Goal: Task Accomplishment & Management: Use online tool/utility

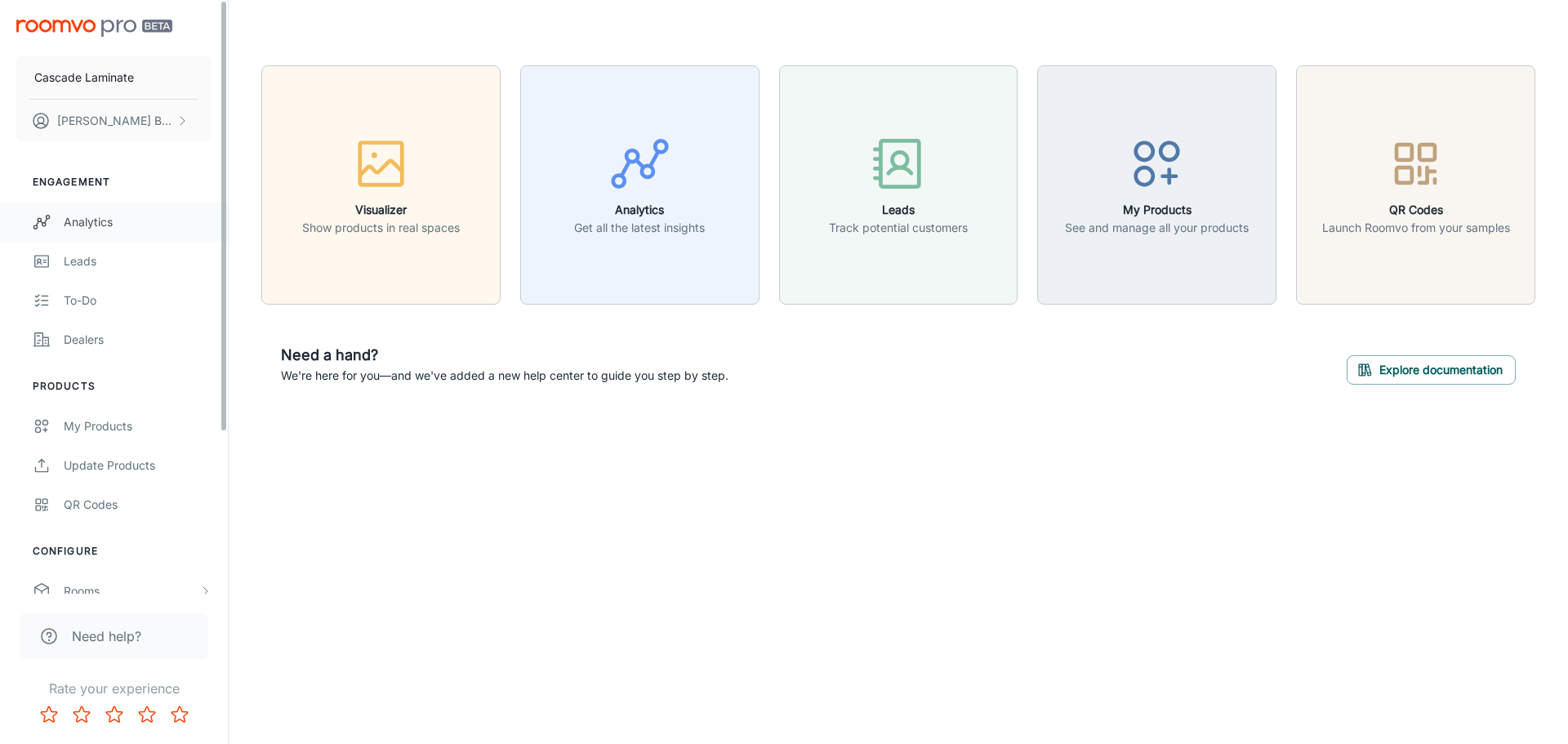
click at [106, 213] on div "Analytics" at bounding box center [137, 222] width 148 height 18
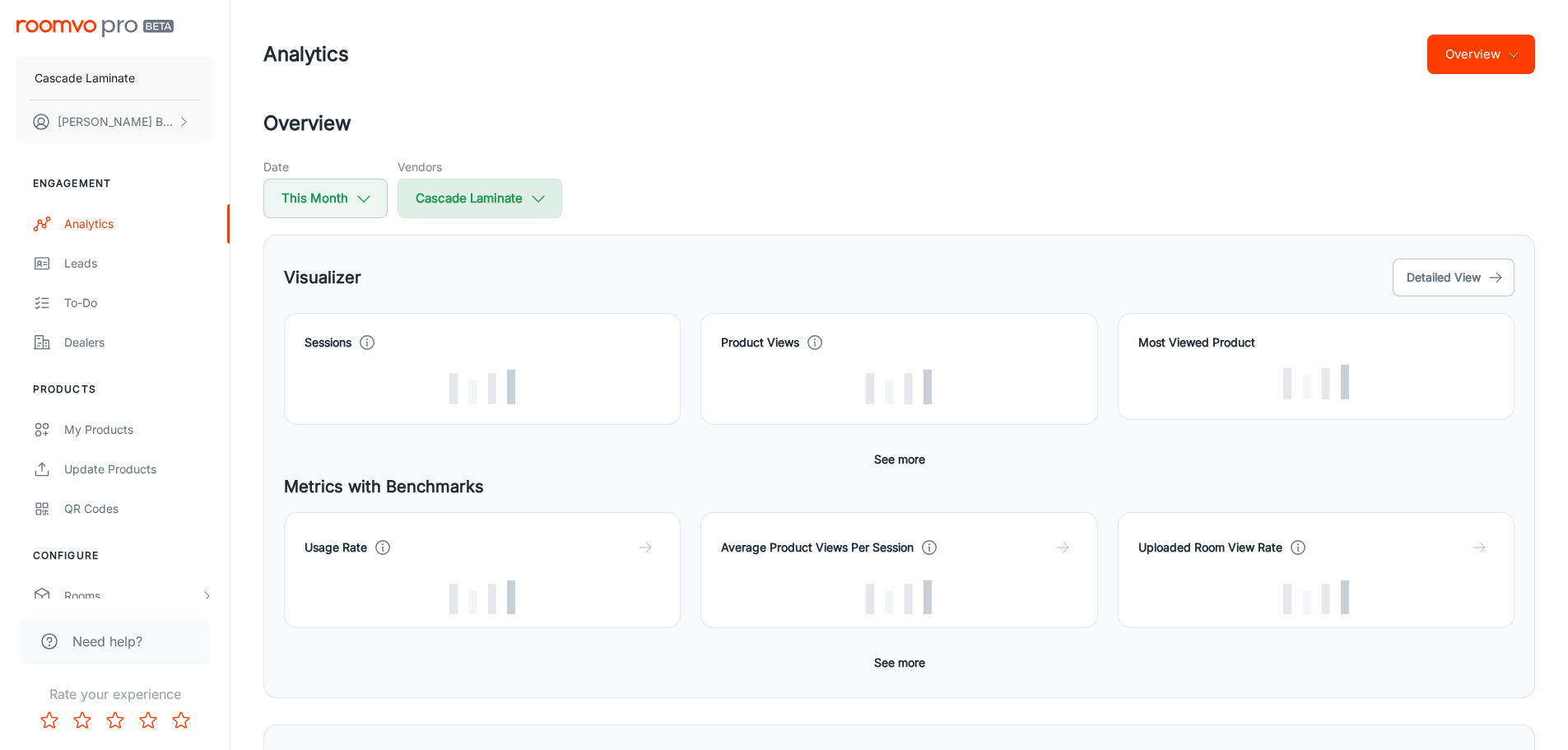
click at [464, 188] on button "Cascade Laminate" at bounding box center [479, 198] width 165 height 40
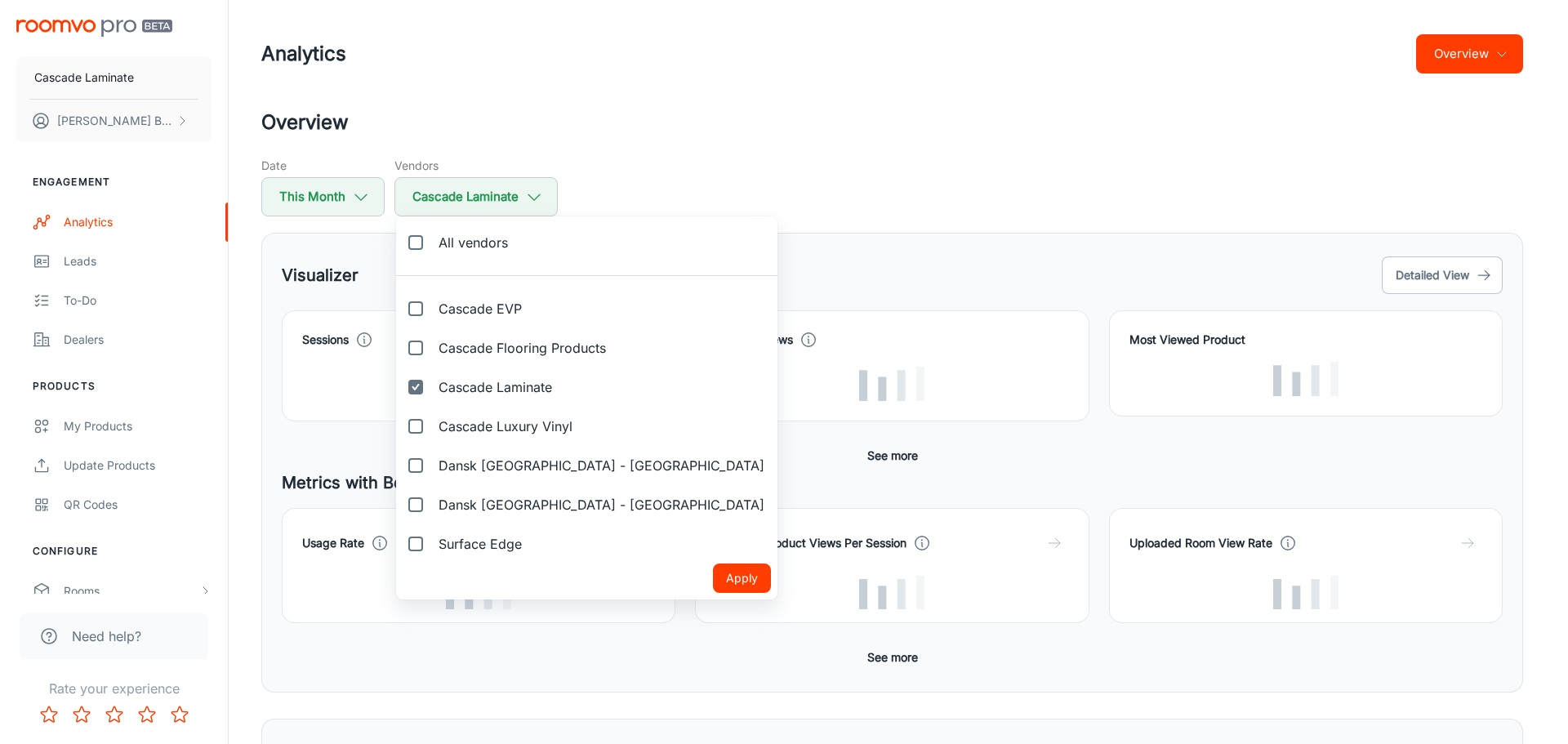
click at [419, 352] on input "Cascade Flooring Products" at bounding box center [416, 348] width 33 height 33
checkbox input "true"
drag, startPoint x: 586, startPoint y: 579, endPoint x: 414, endPoint y: 390, distance: 255.5
click at [414, 390] on ul "All vendors Cascade EVP Cascade Flooring Products Cascade Laminate Cascade Luxu…" at bounding box center [587, 408] width 381 height 383
click at [414, 390] on input "Cascade Laminate" at bounding box center [416, 387] width 33 height 33
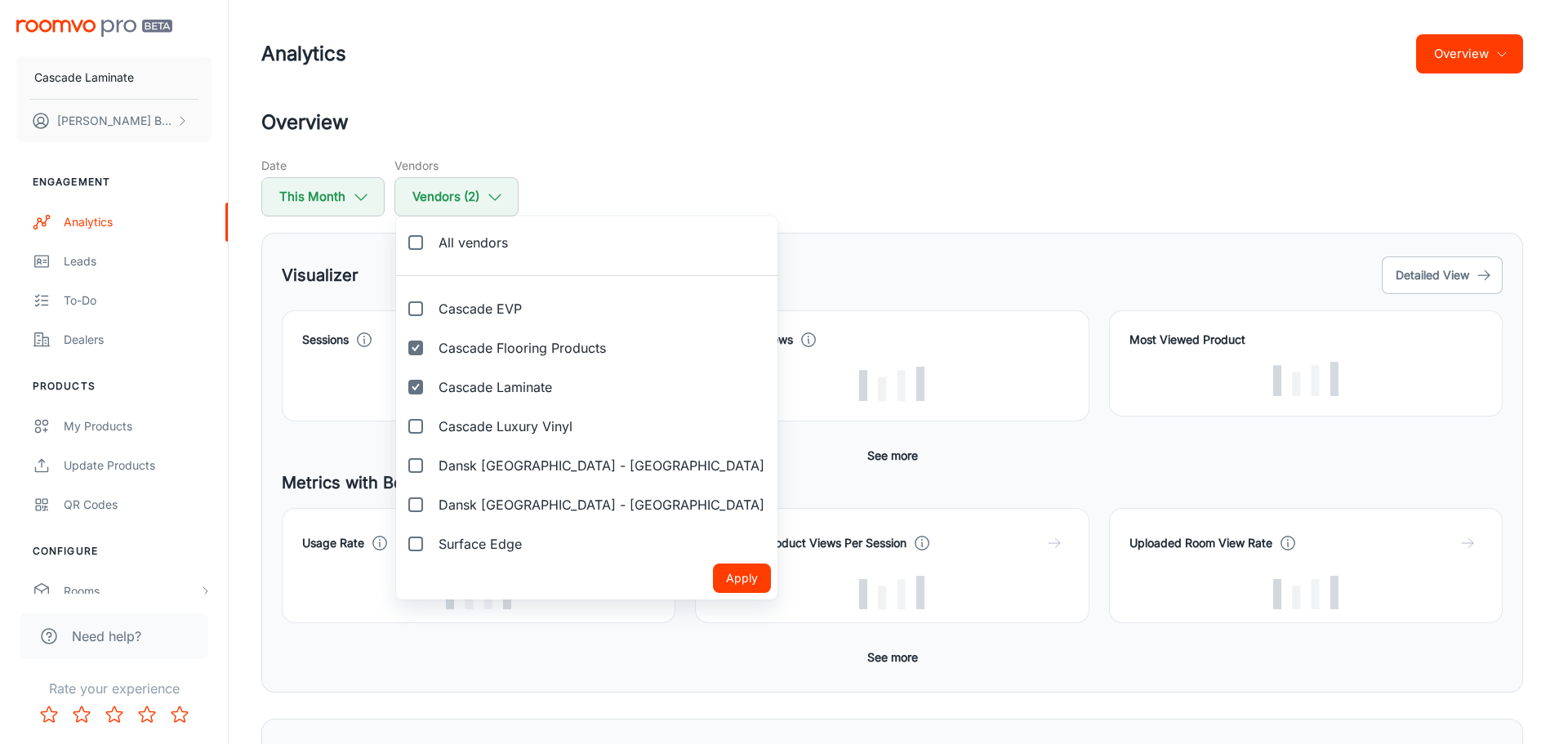
checkbox input "false"
click at [713, 570] on button "Apply" at bounding box center [742, 578] width 58 height 30
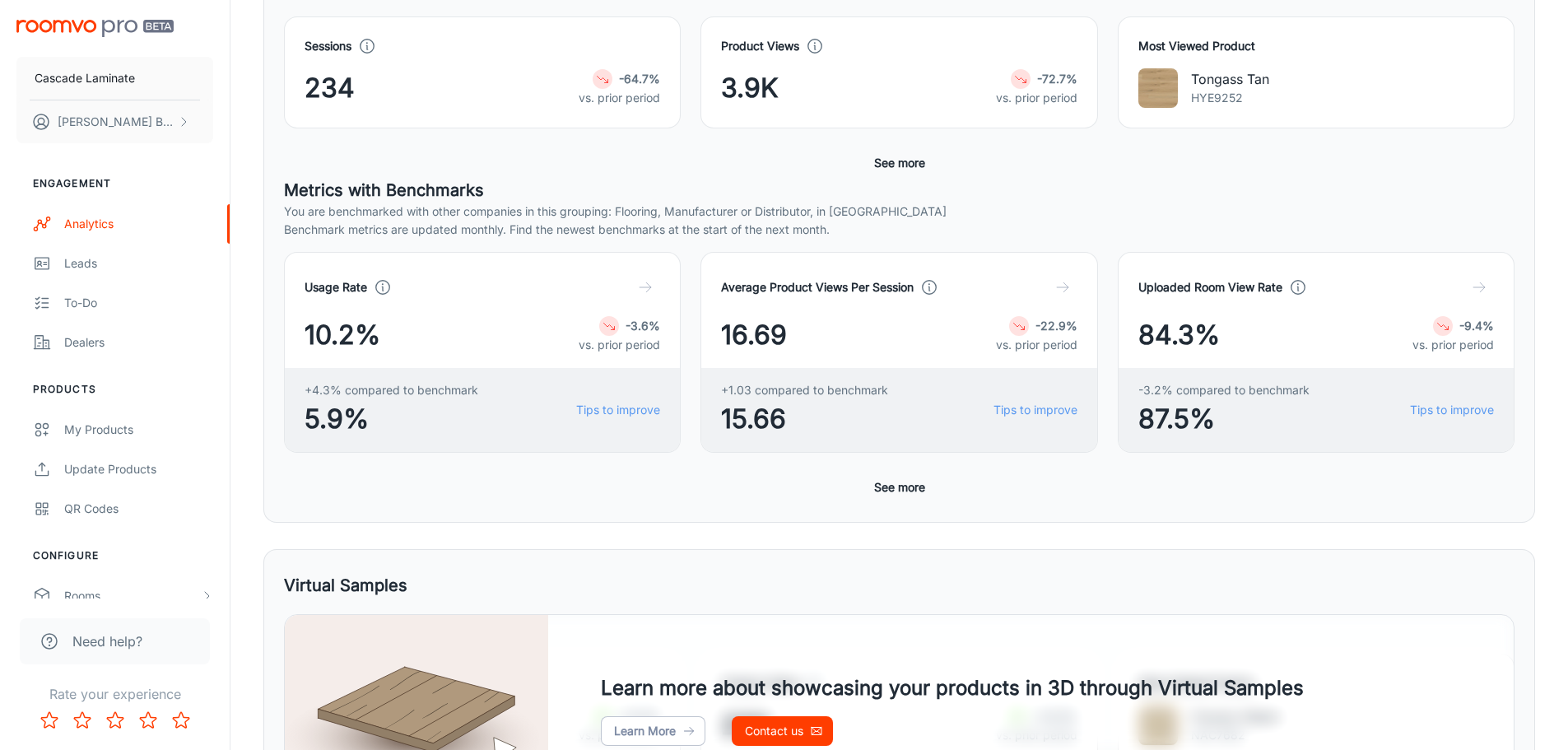
scroll to position [82, 0]
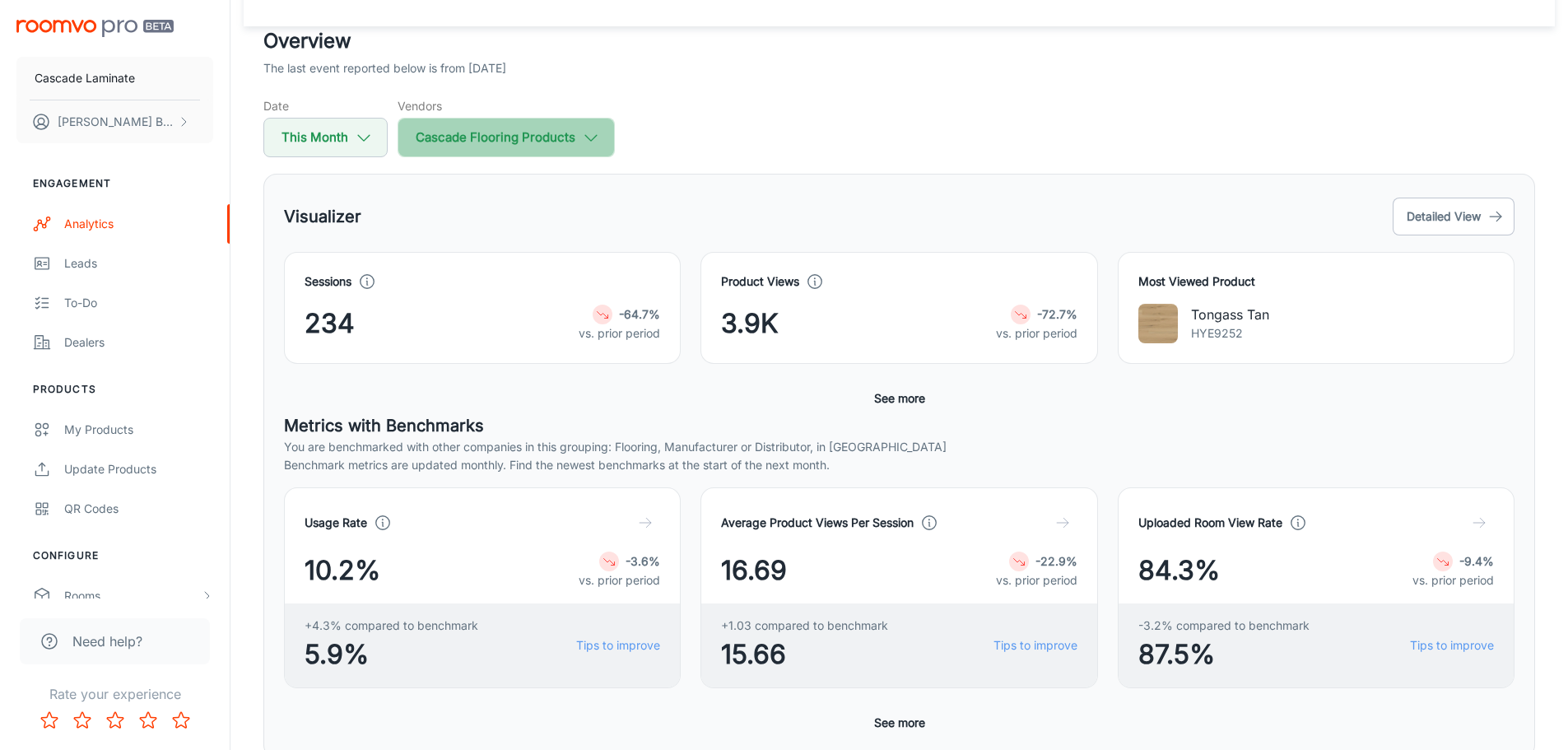
click at [438, 141] on button "Cascade Flooring Products" at bounding box center [506, 138] width 217 height 40
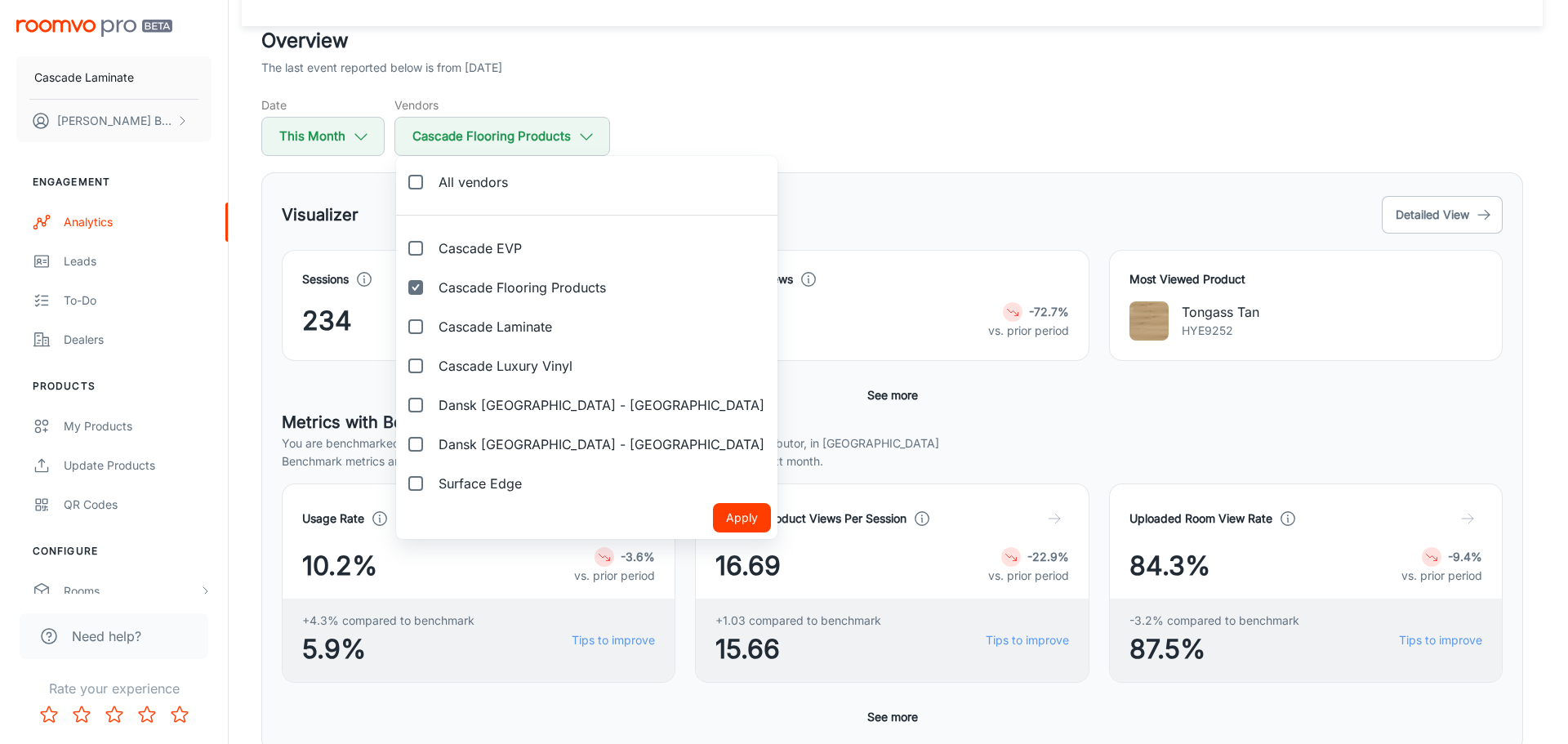
click at [419, 287] on input "Cascade Flooring Products" at bounding box center [416, 287] width 33 height 33
checkbox input "false"
click at [413, 446] on input "Dansk [GEOGRAPHIC_DATA] - [GEOGRAPHIC_DATA]" at bounding box center [416, 444] width 33 height 33
checkbox input "true"
click at [713, 525] on button "Apply" at bounding box center [742, 518] width 58 height 30
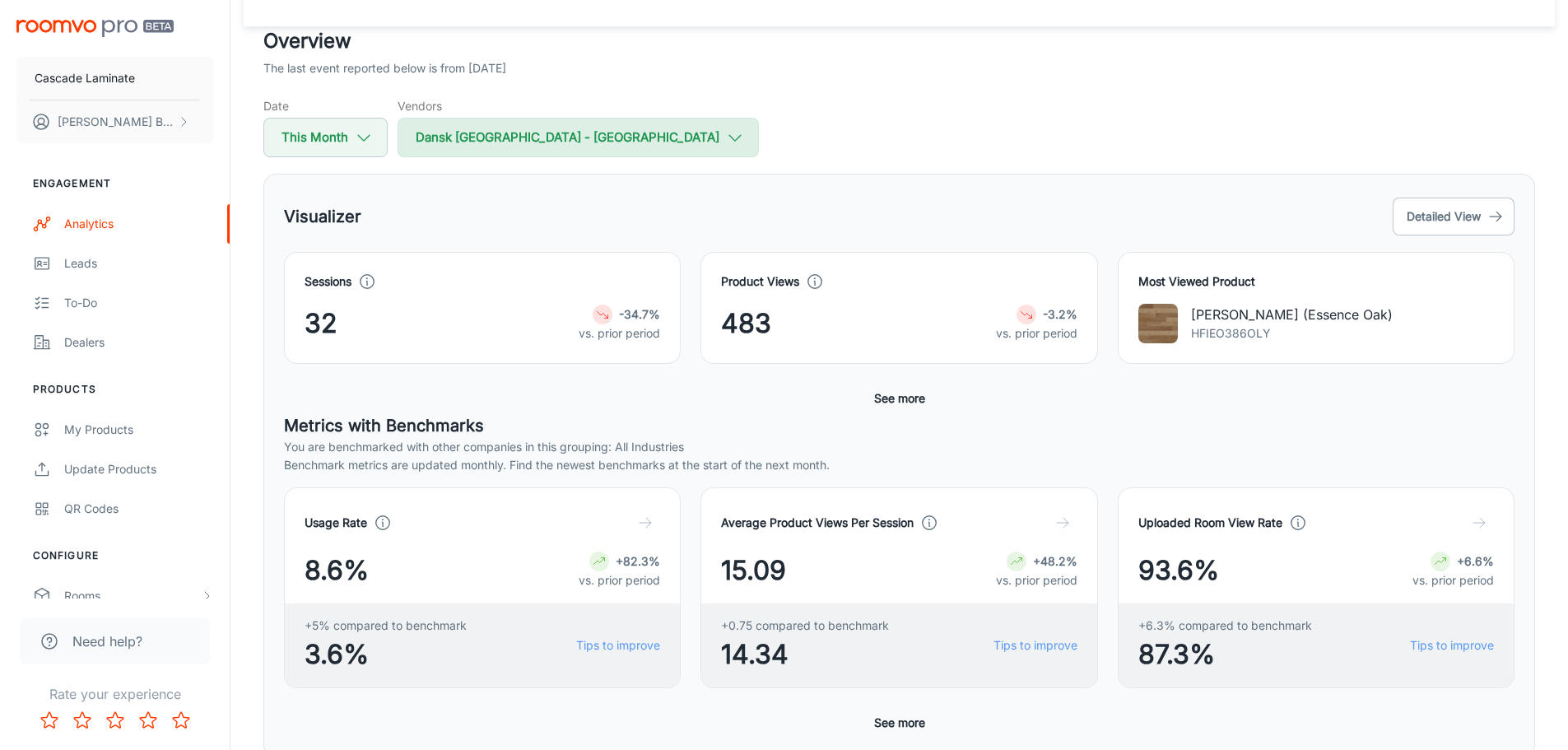
click at [556, 142] on button "Dansk [GEOGRAPHIC_DATA] - [GEOGRAPHIC_DATA]" at bounding box center [578, 138] width 361 height 40
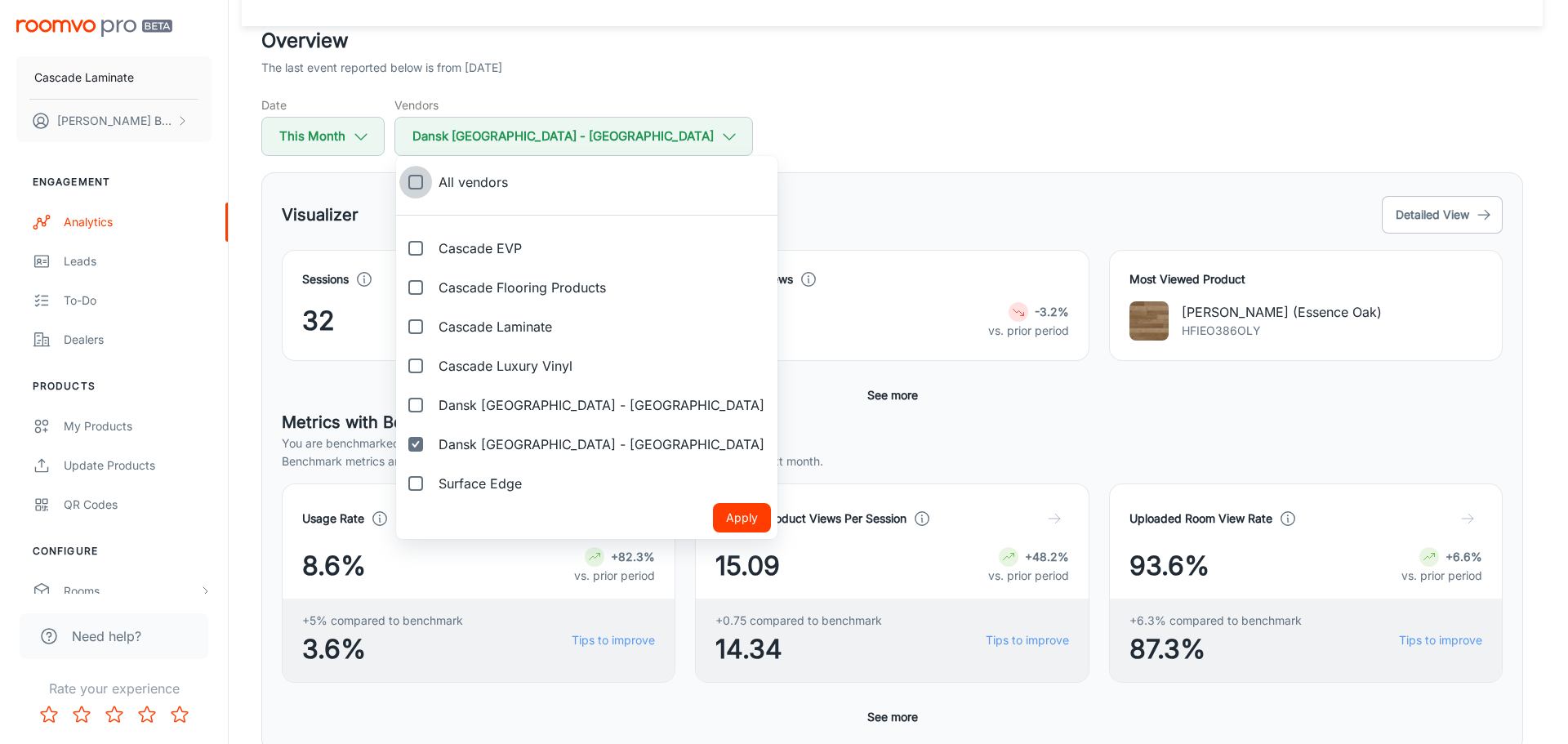
click at [417, 193] on input "All vendors" at bounding box center [416, 182] width 33 height 33
checkbox input "true"
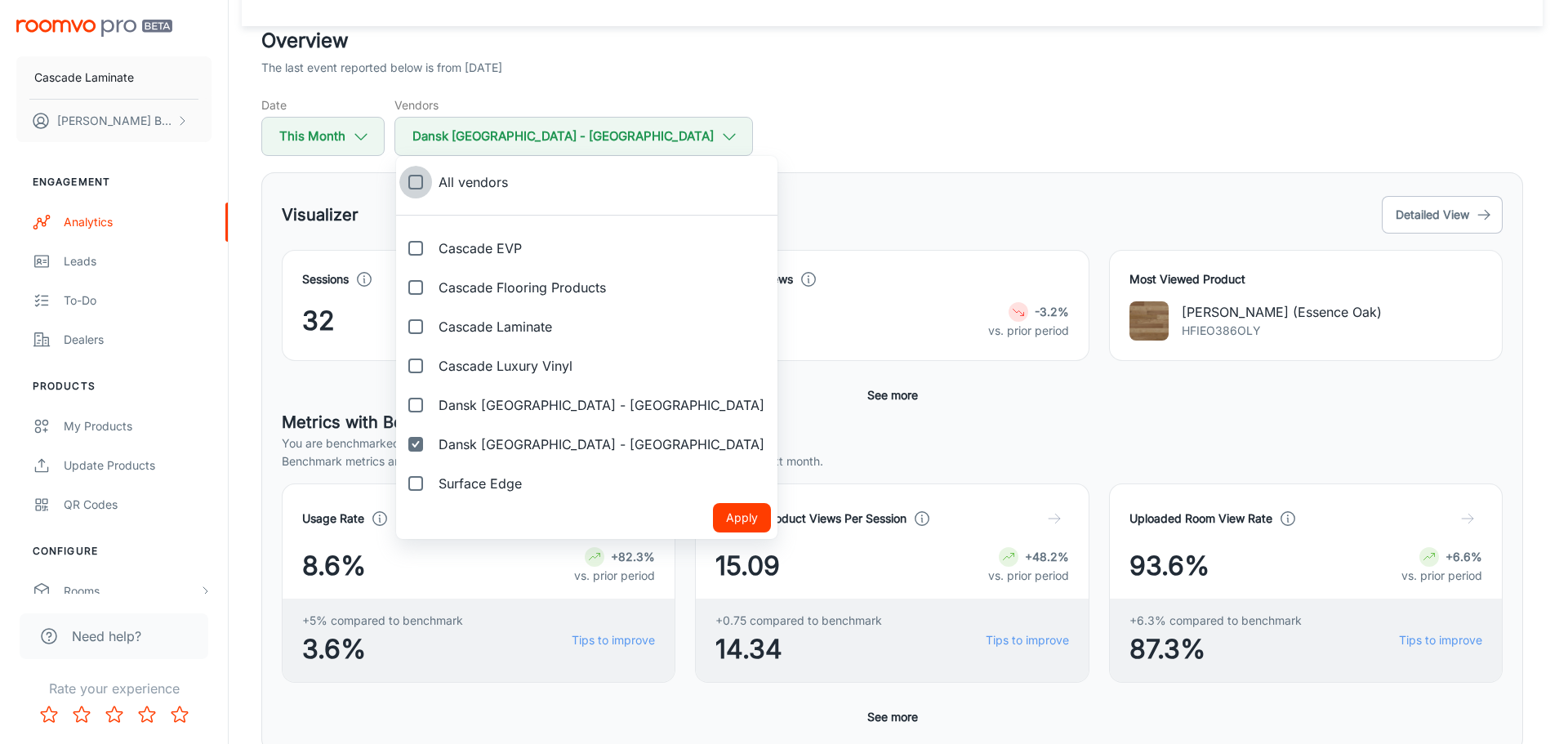
checkbox input "true"
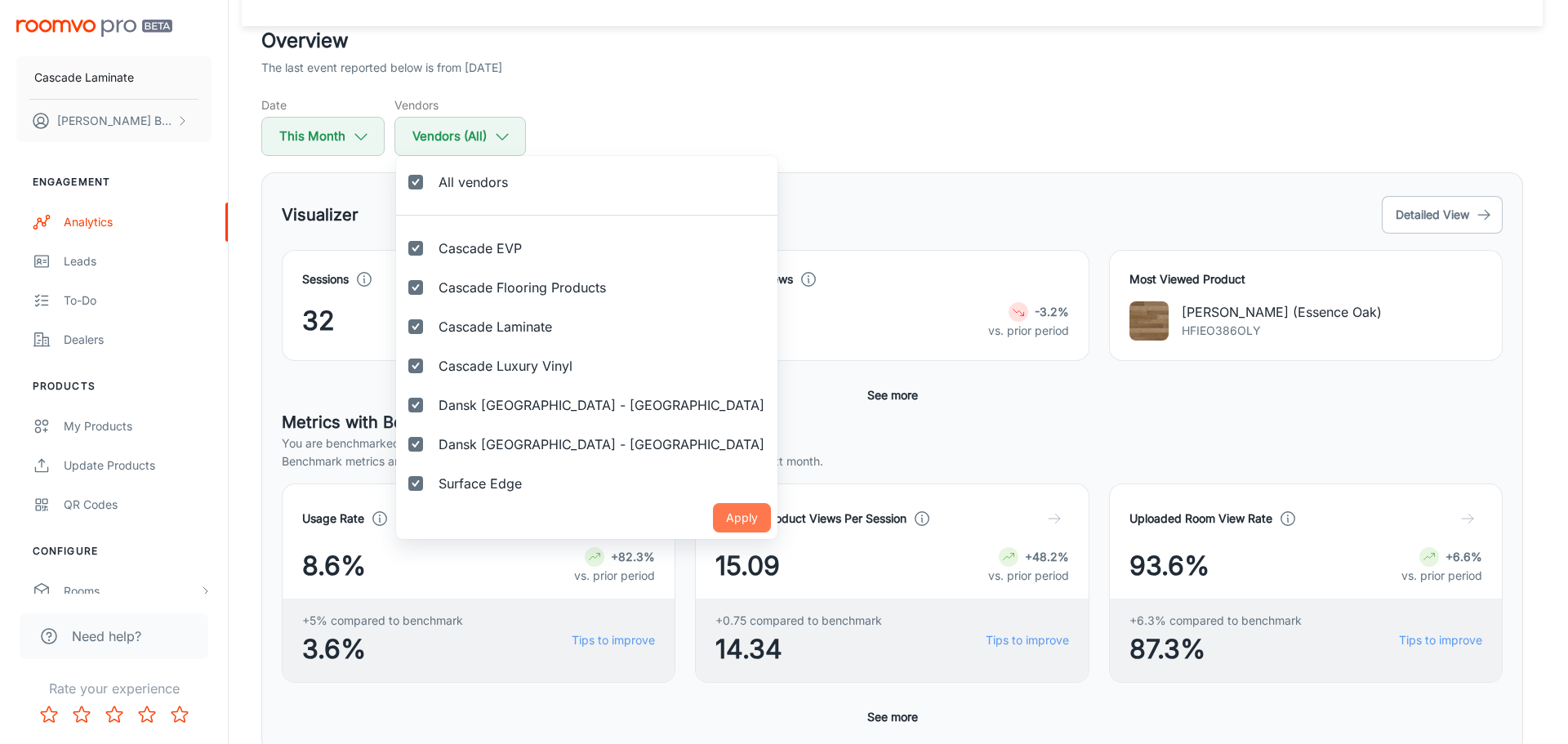
click at [713, 518] on button "Apply" at bounding box center [742, 518] width 58 height 30
checkbox input "true"
